Goal: Task Accomplishment & Management: Manage account settings

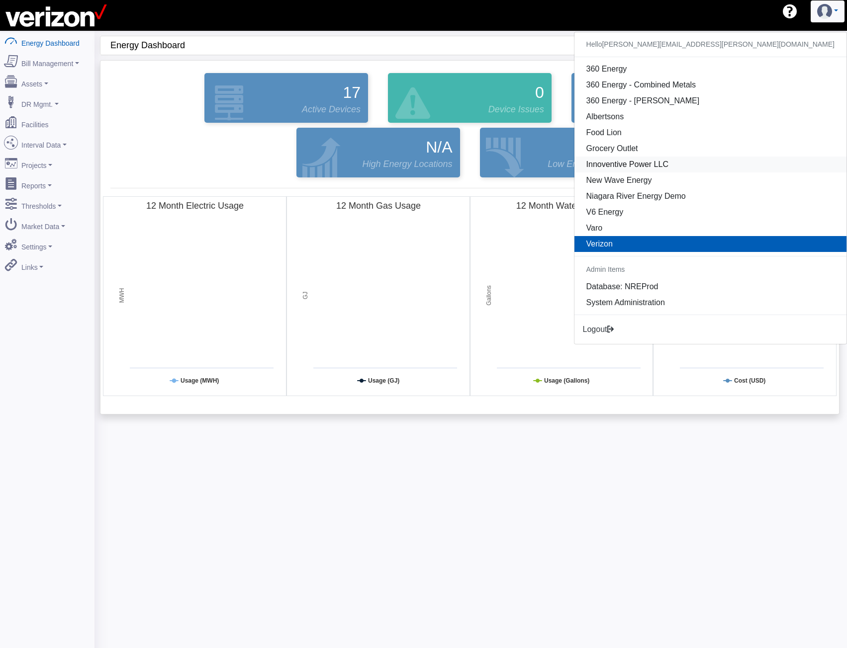
click at [748, 168] on link "Innoventive Power LLC" at bounding box center [710, 165] width 272 height 16
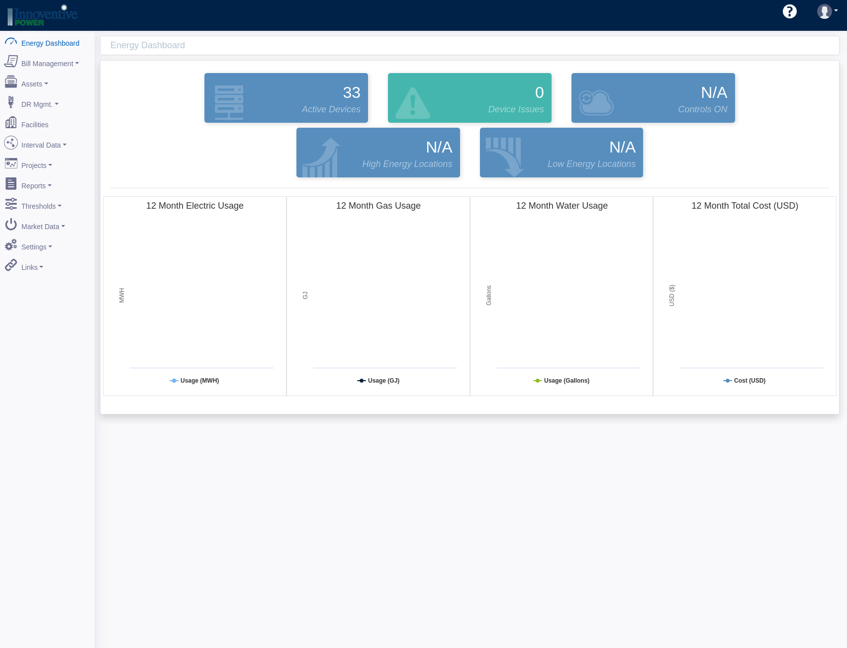
click at [260, 17] on div "Hello [PERSON_NAME][EMAIL_ADDRESS][PERSON_NAME][DOMAIN_NAME] 360 Energy 360 Ene…" at bounding box center [423, 15] width 847 height 31
click at [40, 196] on link "Thresholds" at bounding box center [47, 204] width 96 height 21
click at [46, 214] on link "Demand" at bounding box center [47, 223] width 96 height 18
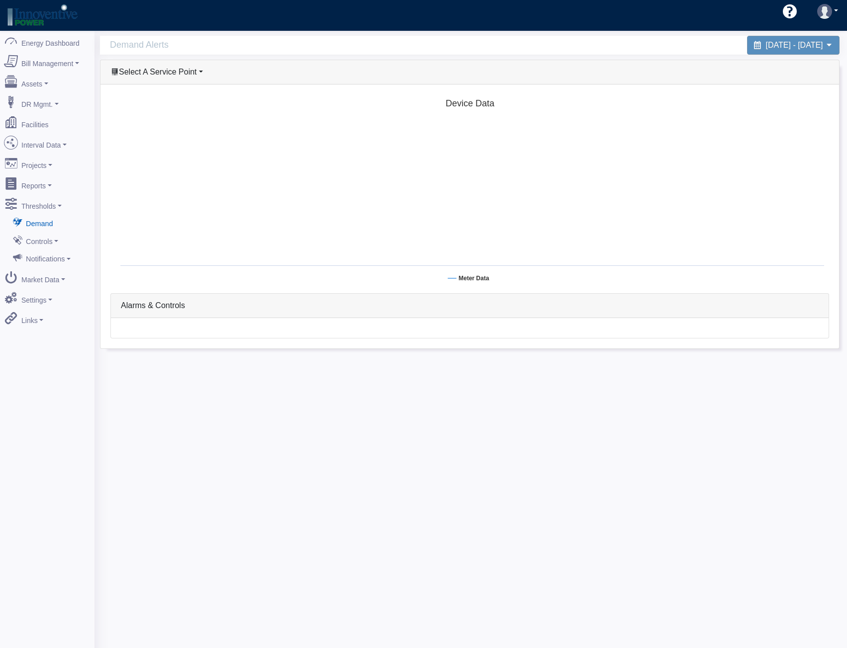
click at [168, 73] on span "Select A Service Point" at bounding box center [158, 72] width 78 height 8
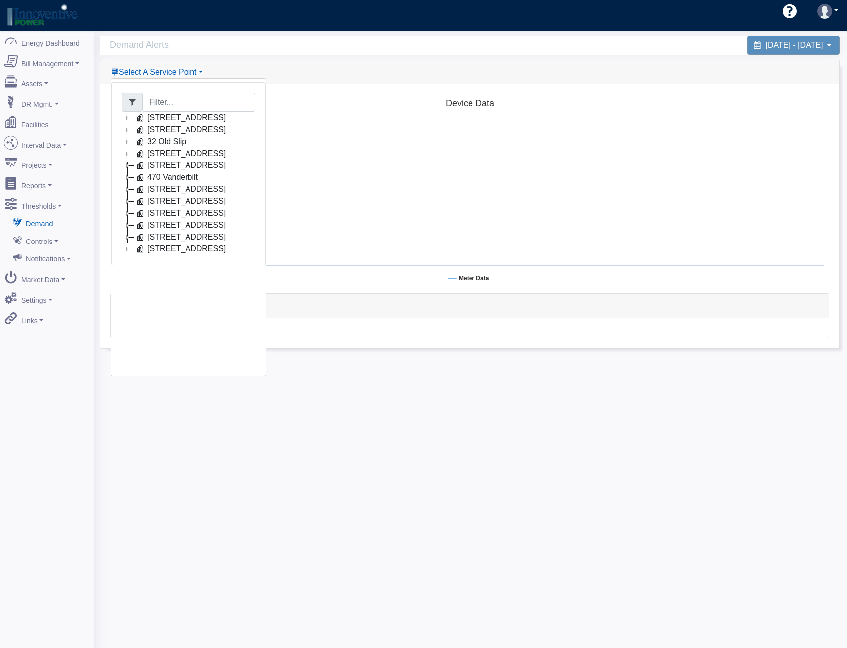
click at [126, 191] on icon at bounding box center [128, 189] width 12 height 12
click at [176, 199] on link "Con Edison Electric (15387XX)" at bounding box center [209, 201] width 126 height 12
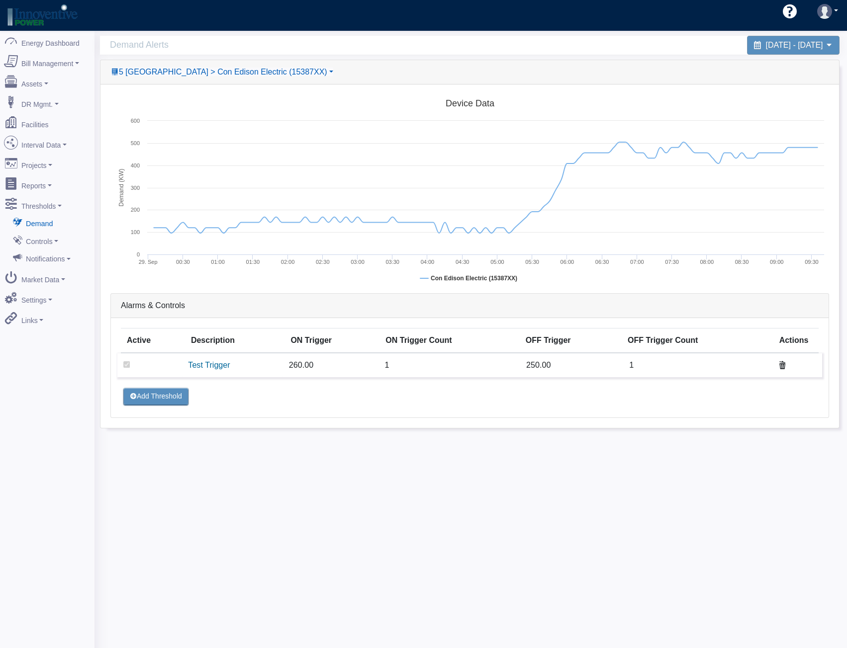
click at [780, 368] on icon at bounding box center [782, 365] width 8 height 8
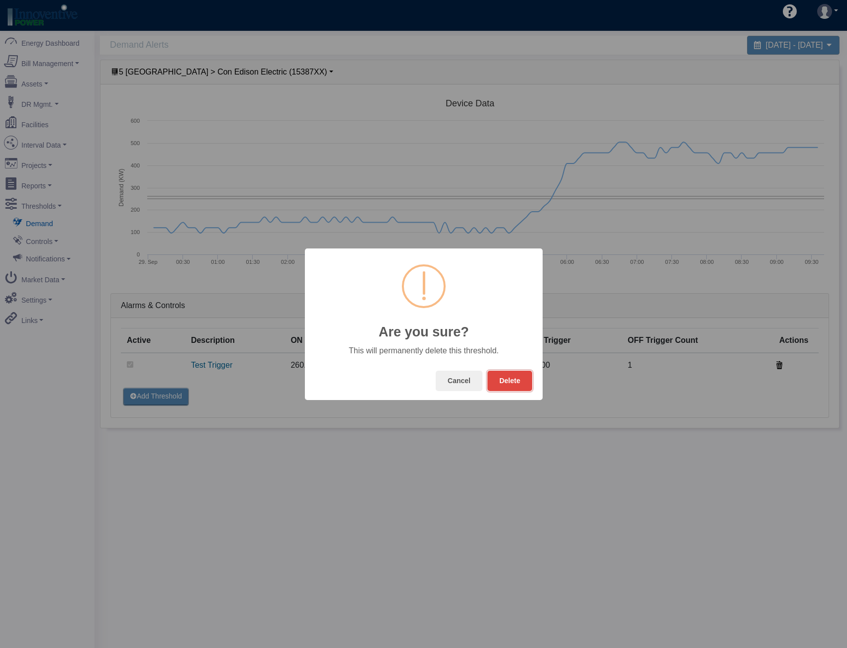
click at [511, 389] on button "Delete" at bounding box center [509, 381] width 45 height 20
